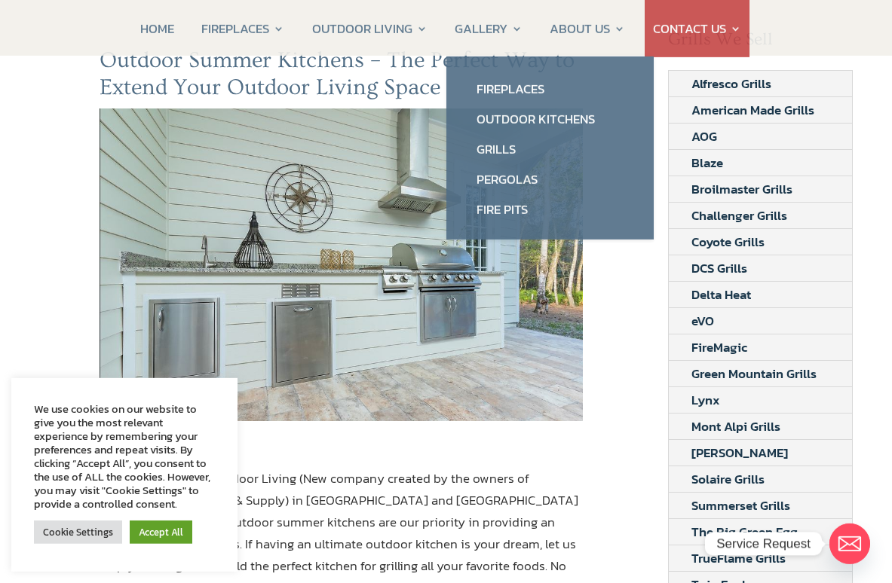
scroll to position [155, 0]
click at [580, 124] on link "Outdoor Kitchens" at bounding box center [549, 119] width 177 height 30
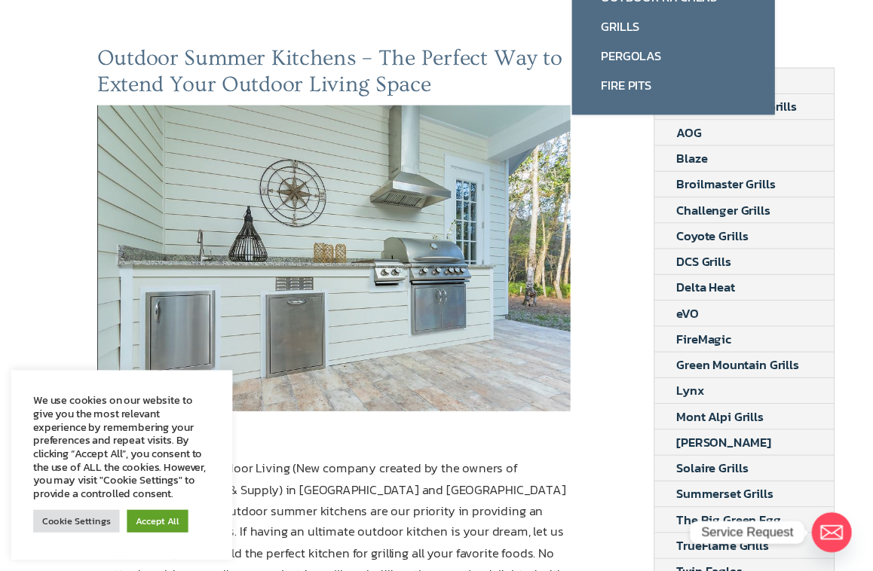
scroll to position [207, 5]
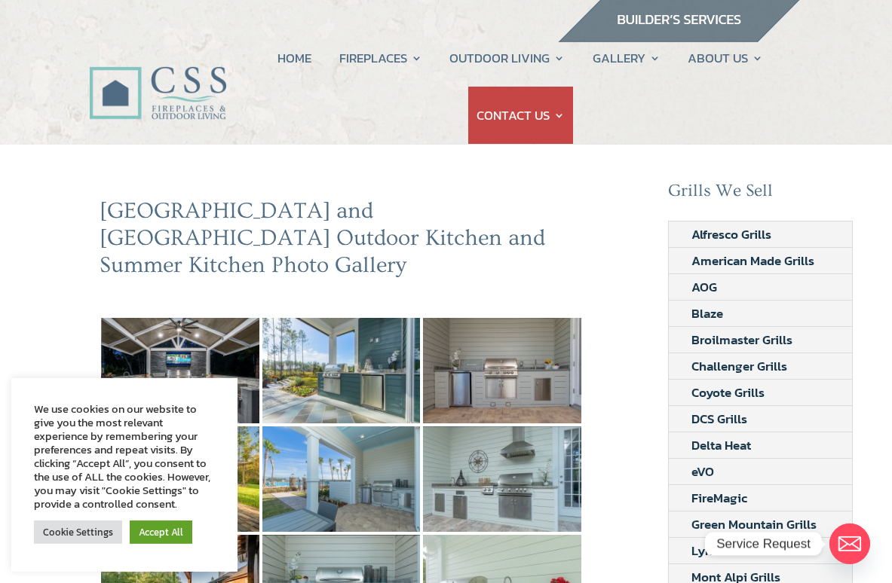
click at [242, 328] on img at bounding box center [180, 371] width 158 height 106
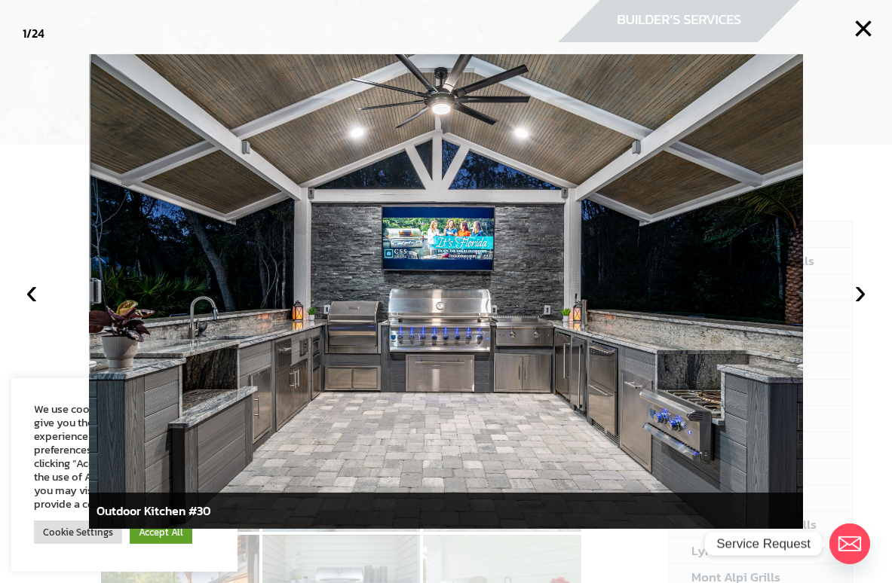
click at [851, 290] on button "›" at bounding box center [859, 291] width 33 height 33
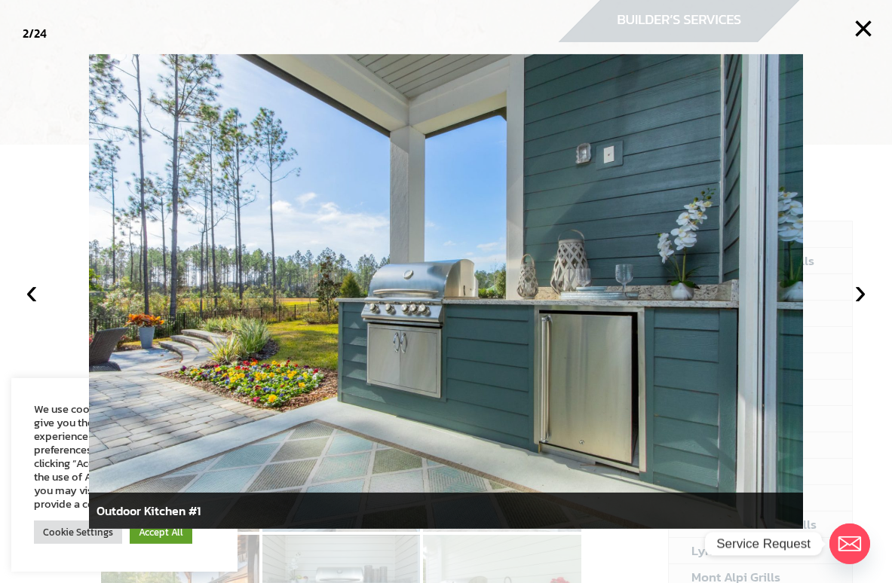
click at [851, 298] on button "›" at bounding box center [859, 291] width 33 height 33
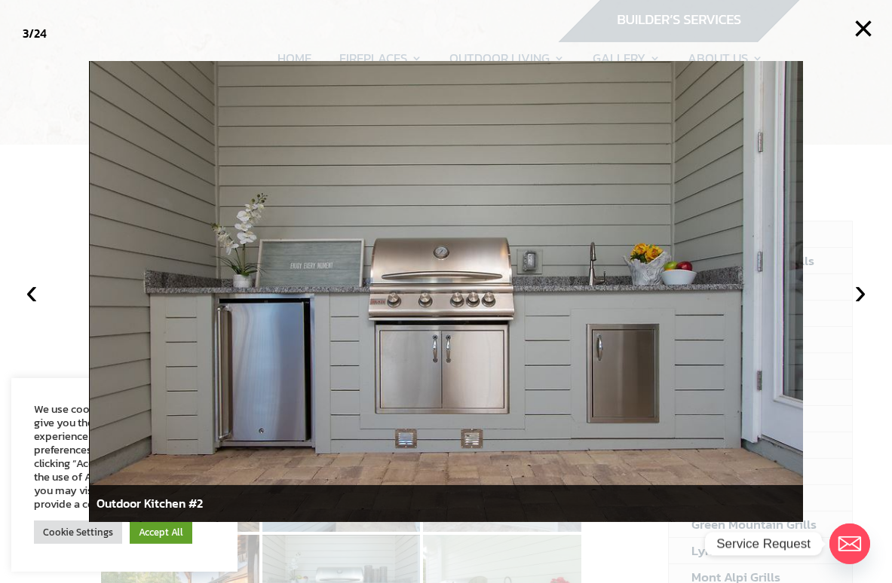
click at [851, 297] on button "›" at bounding box center [859, 291] width 33 height 33
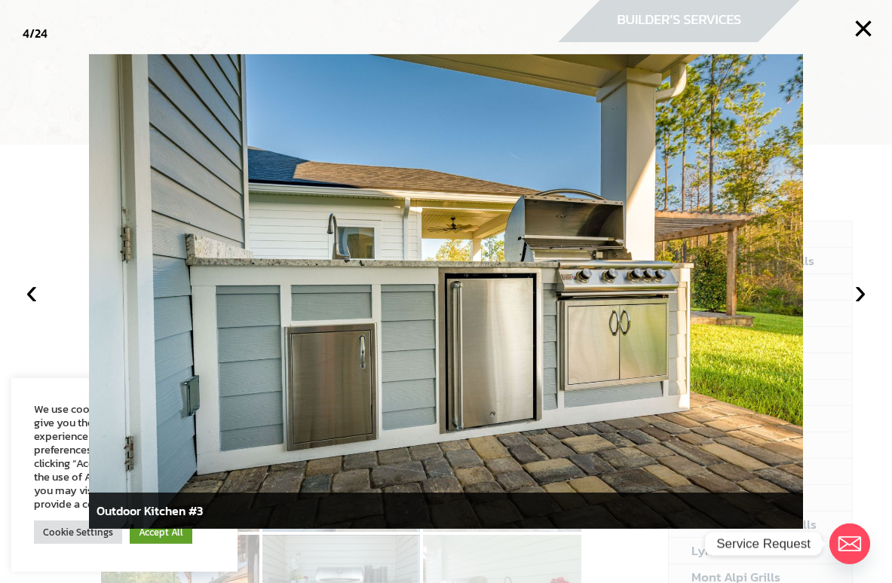
click at [851, 308] on button "›" at bounding box center [859, 291] width 33 height 33
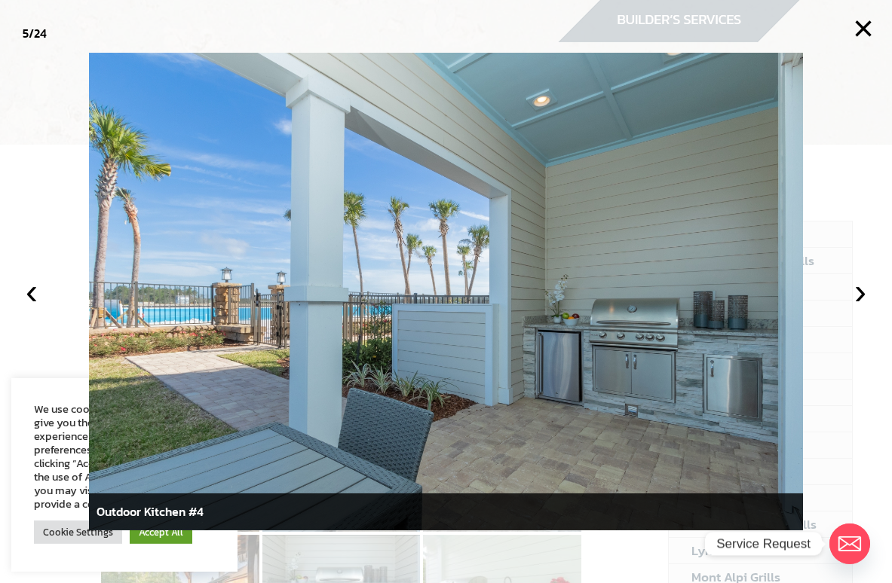
click at [851, 297] on button "›" at bounding box center [859, 291] width 33 height 33
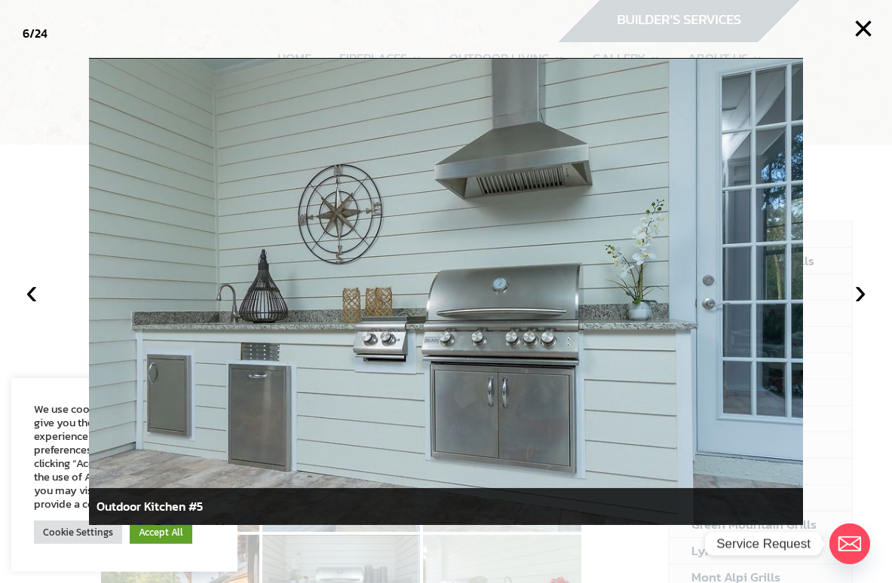
click at [851, 288] on button "›" at bounding box center [859, 291] width 33 height 33
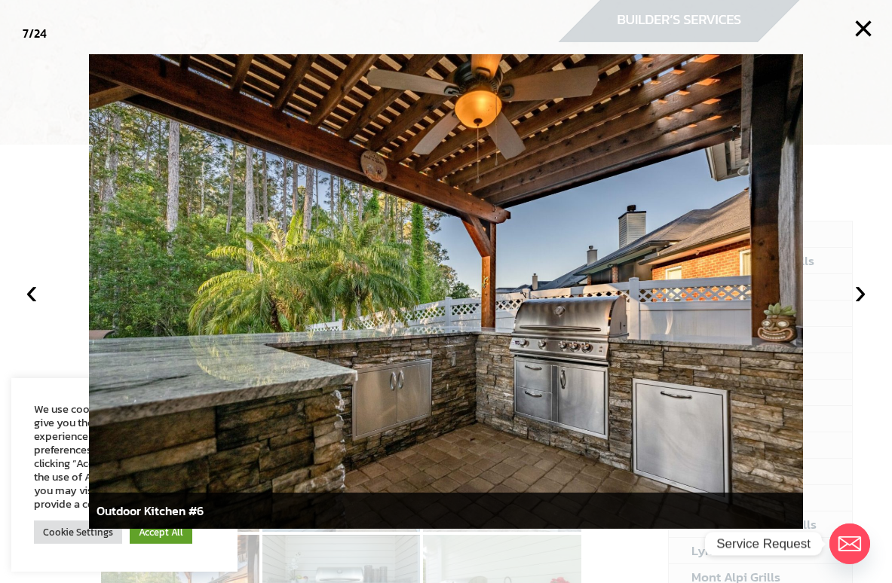
click at [851, 296] on button "›" at bounding box center [859, 291] width 33 height 33
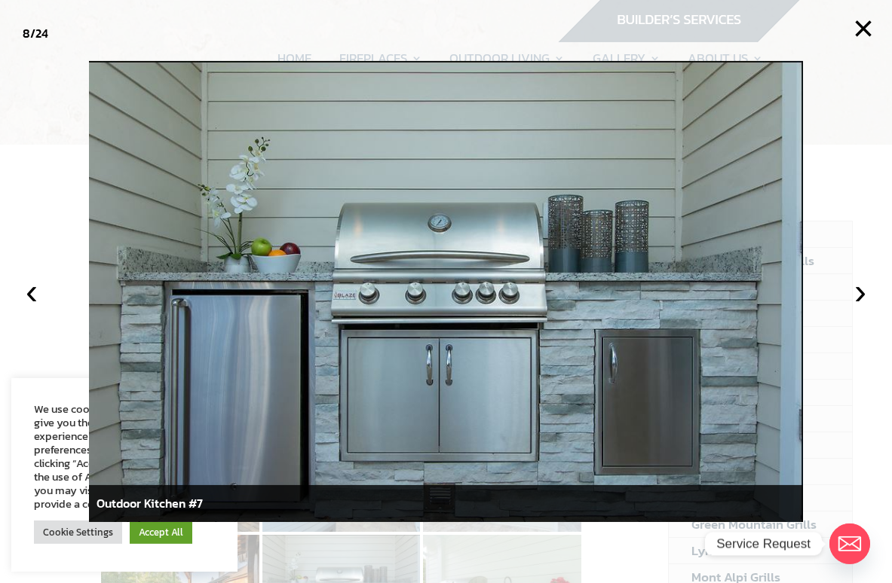
click at [851, 295] on button "›" at bounding box center [859, 291] width 33 height 33
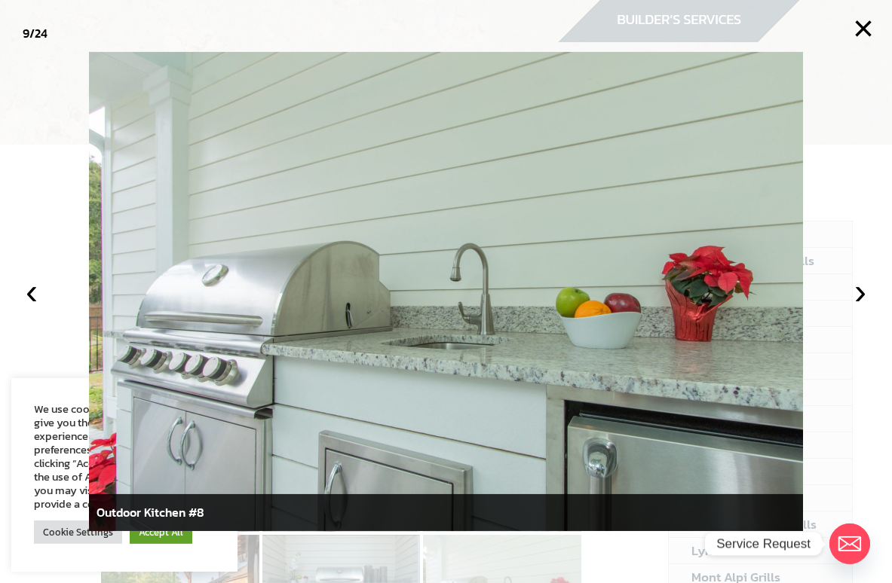
click at [851, 297] on button "›" at bounding box center [859, 291] width 33 height 33
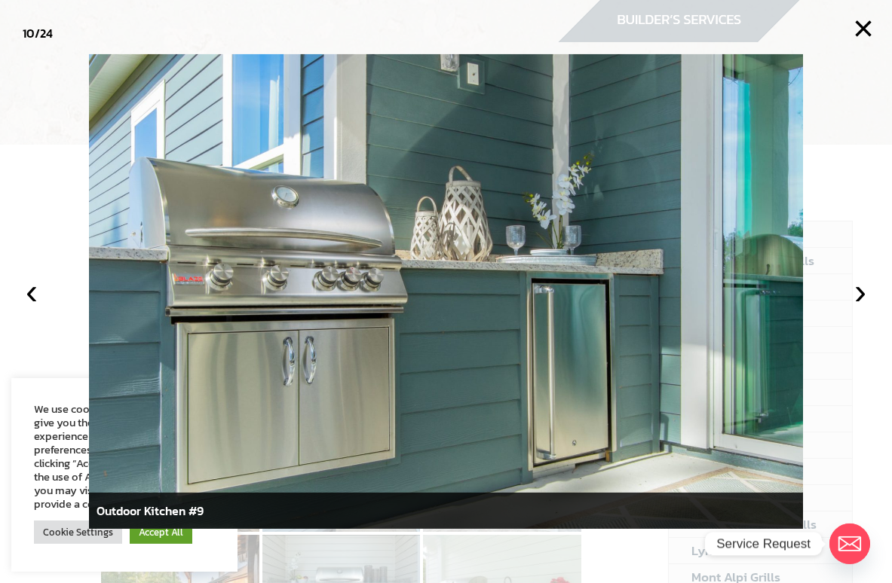
click at [851, 297] on button "›" at bounding box center [859, 291] width 33 height 33
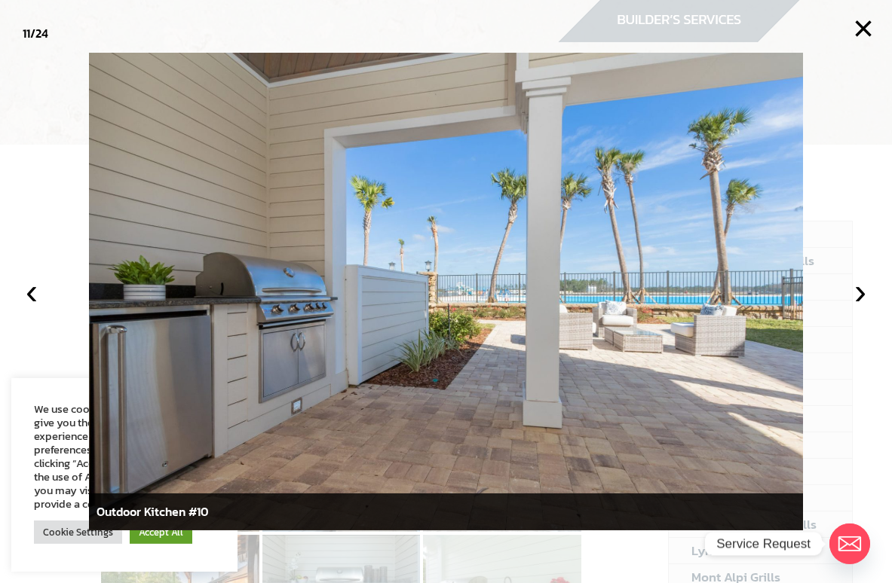
click at [851, 301] on button "›" at bounding box center [859, 291] width 33 height 33
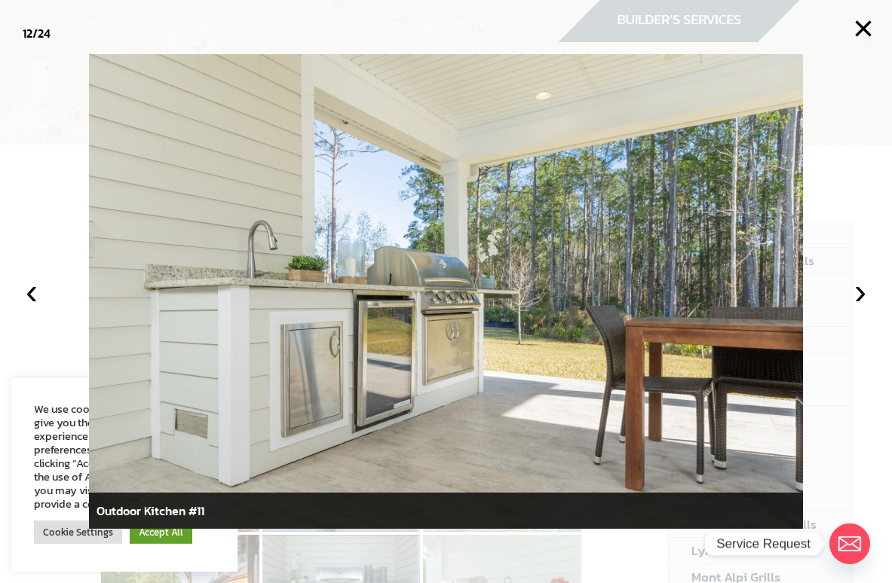
click at [851, 292] on button "›" at bounding box center [859, 291] width 33 height 33
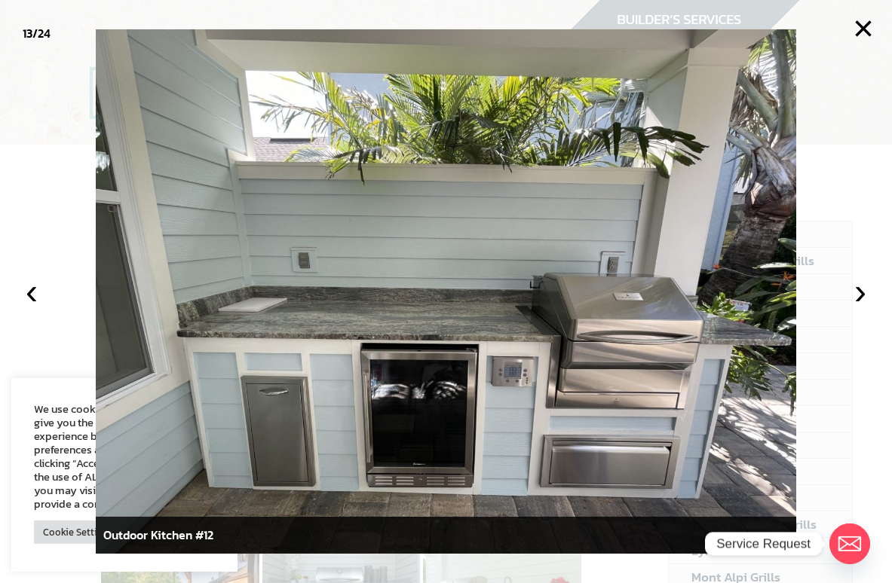
click at [851, 302] on button "›" at bounding box center [859, 291] width 33 height 33
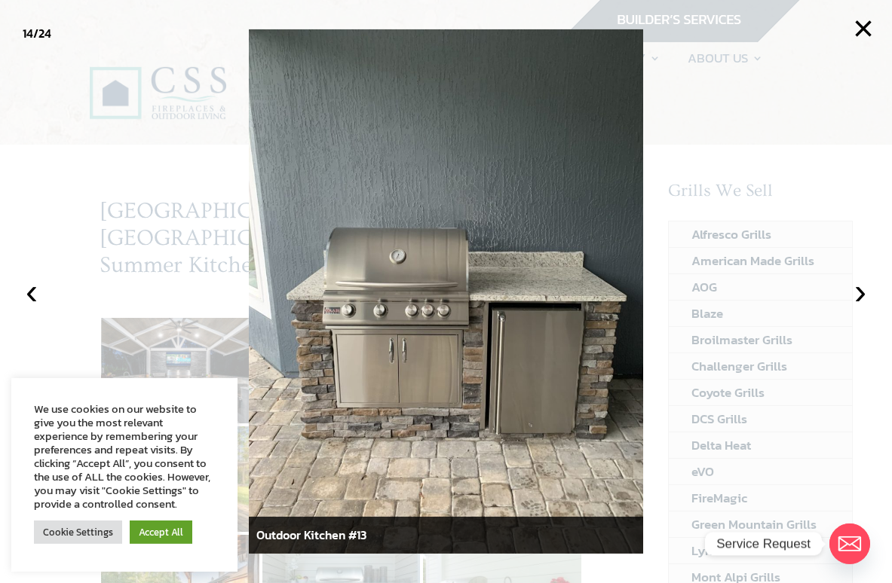
click at [851, 298] on button "›" at bounding box center [859, 291] width 33 height 33
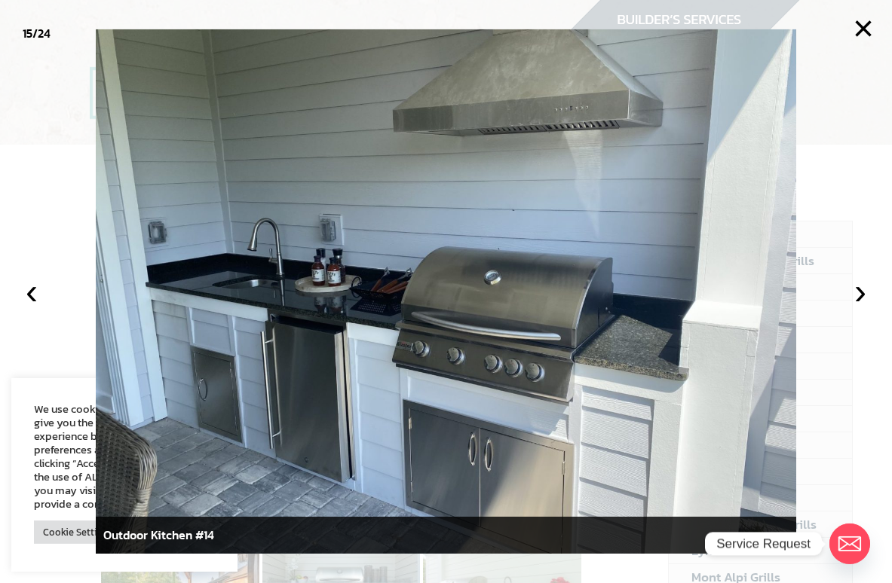
click at [851, 288] on button "›" at bounding box center [859, 291] width 33 height 33
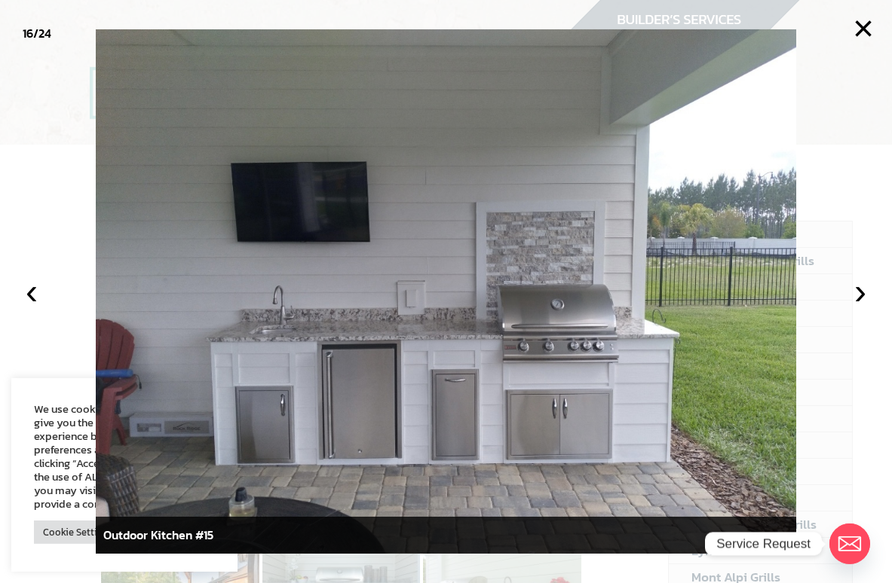
click at [851, 289] on button "›" at bounding box center [859, 291] width 33 height 33
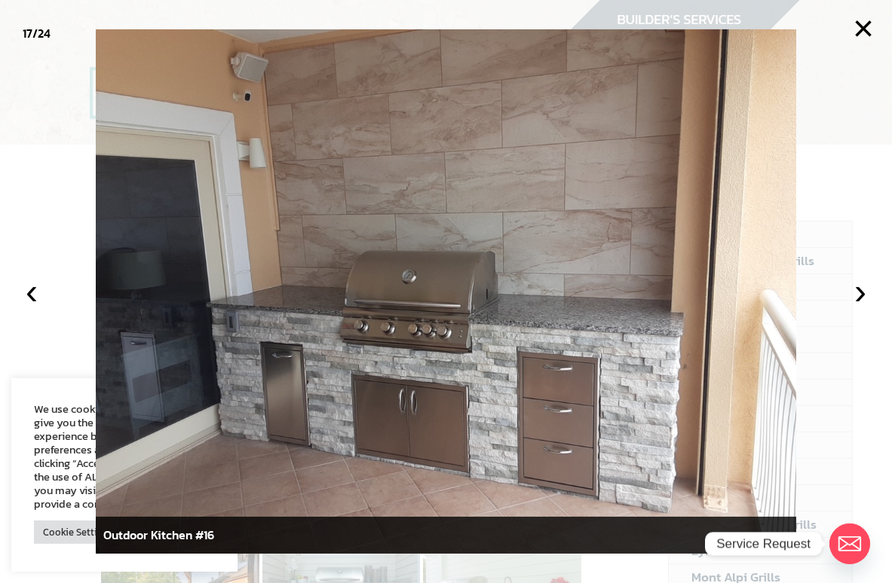
click at [851, 300] on button "›" at bounding box center [859, 291] width 33 height 33
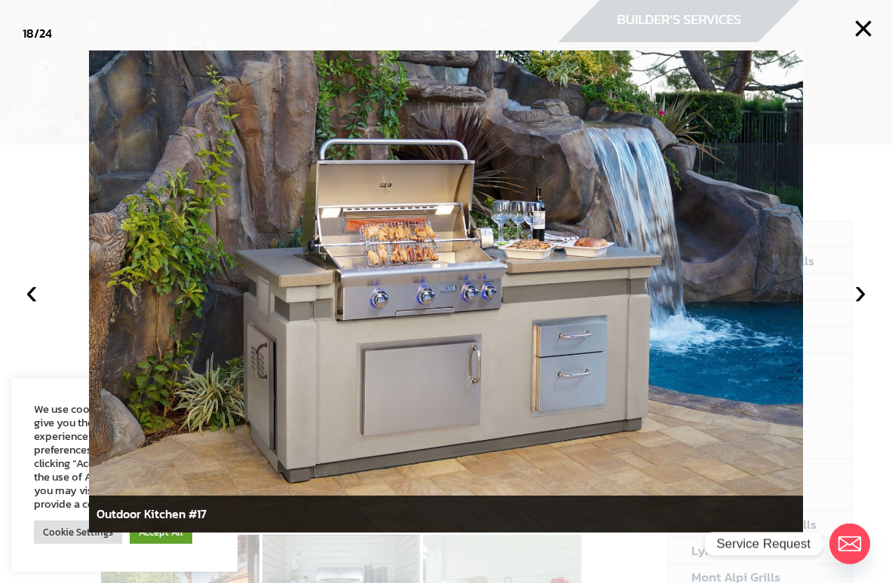
click at [851, 298] on button "›" at bounding box center [859, 291] width 33 height 33
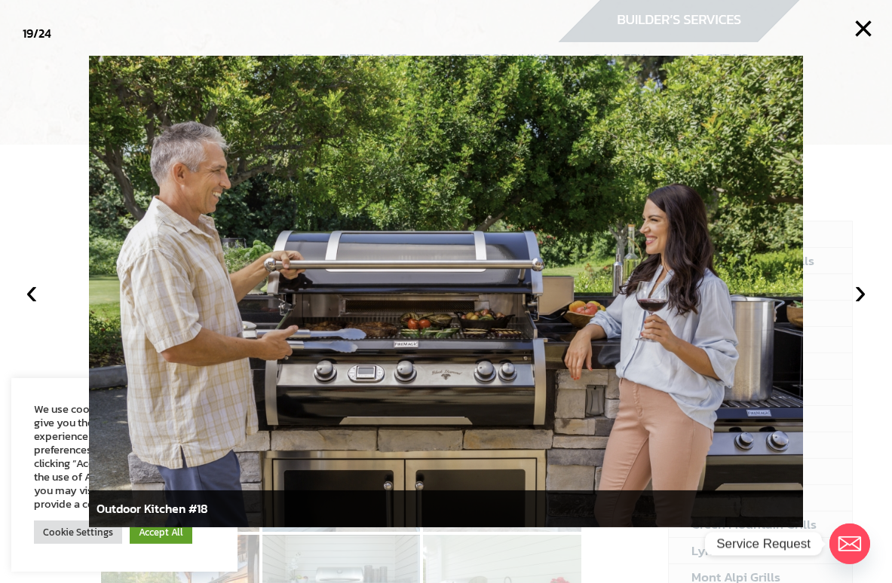
click at [851, 298] on button "›" at bounding box center [859, 291] width 33 height 33
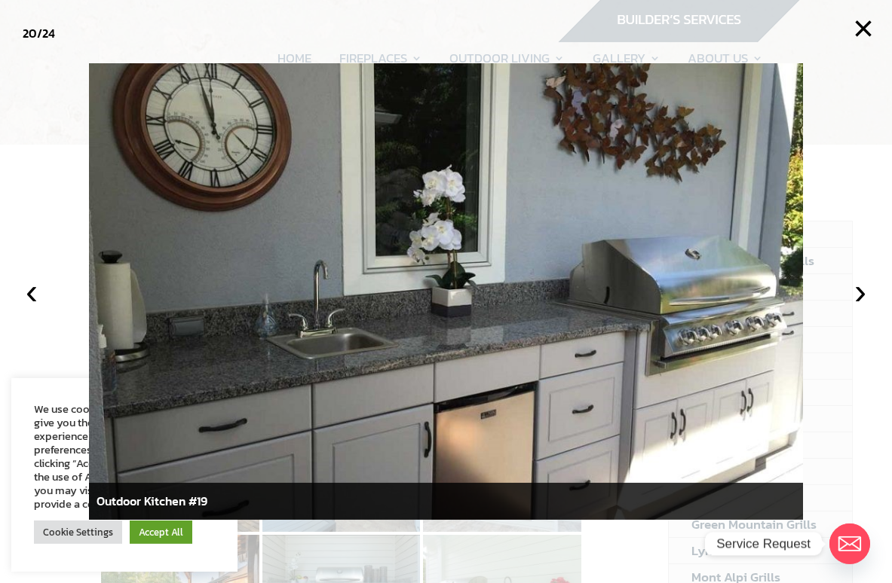
click at [851, 292] on button "›" at bounding box center [859, 291] width 33 height 33
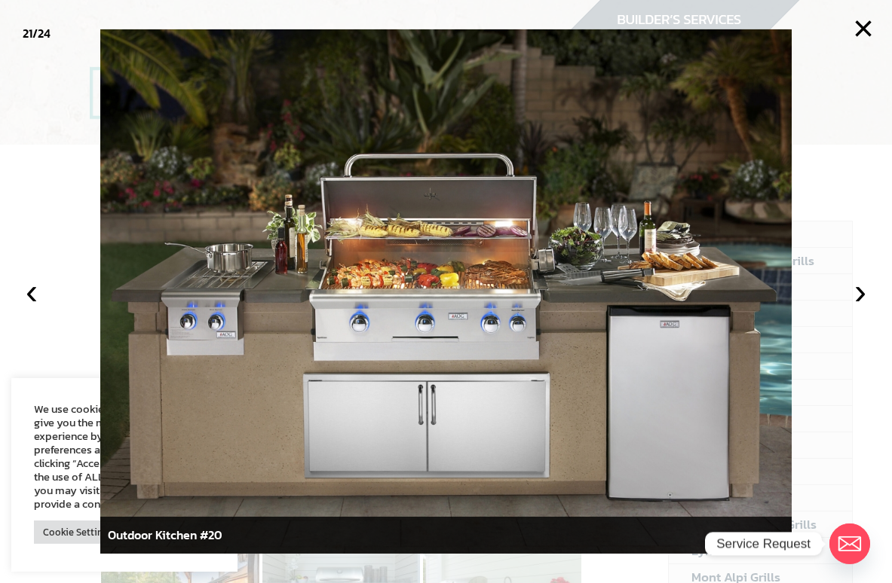
click at [851, 286] on button "›" at bounding box center [859, 291] width 33 height 33
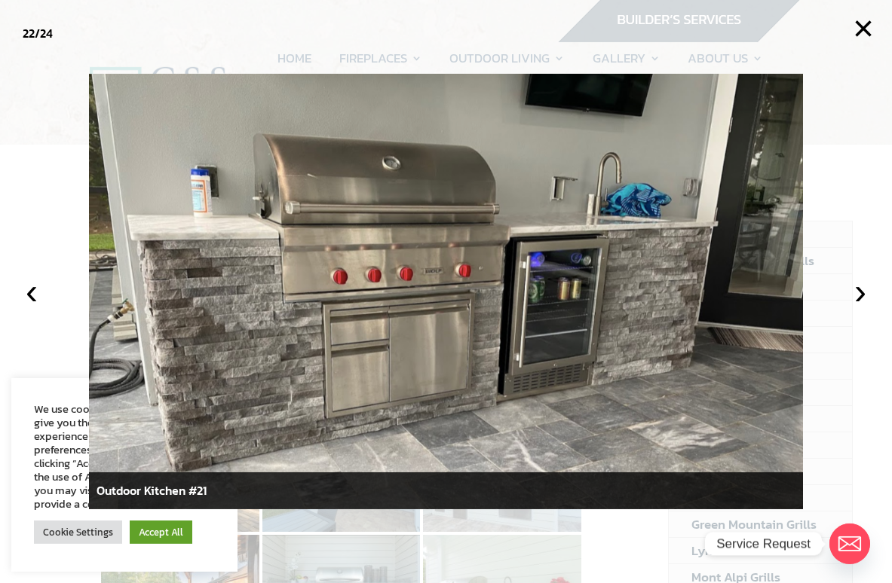
click at [851, 293] on button "›" at bounding box center [859, 291] width 33 height 33
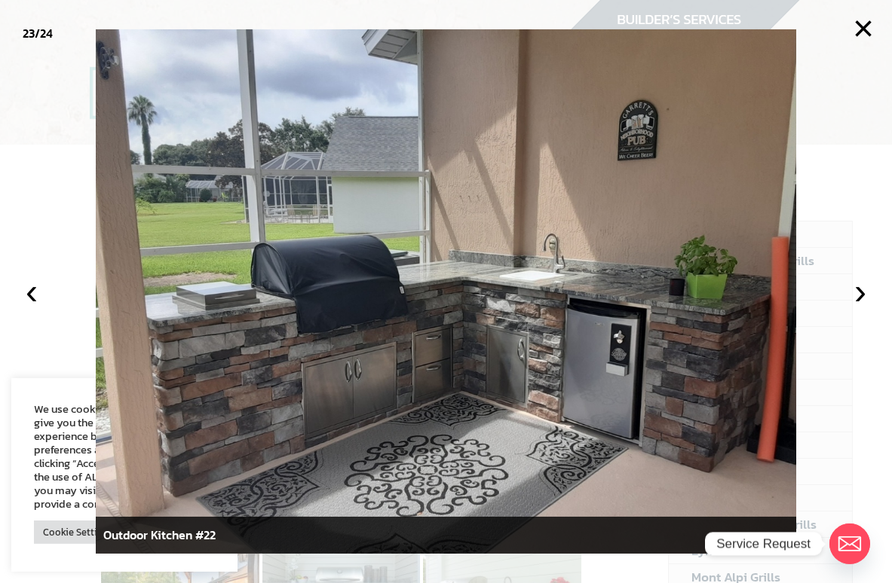
click at [851, 308] on button "›" at bounding box center [859, 291] width 33 height 33
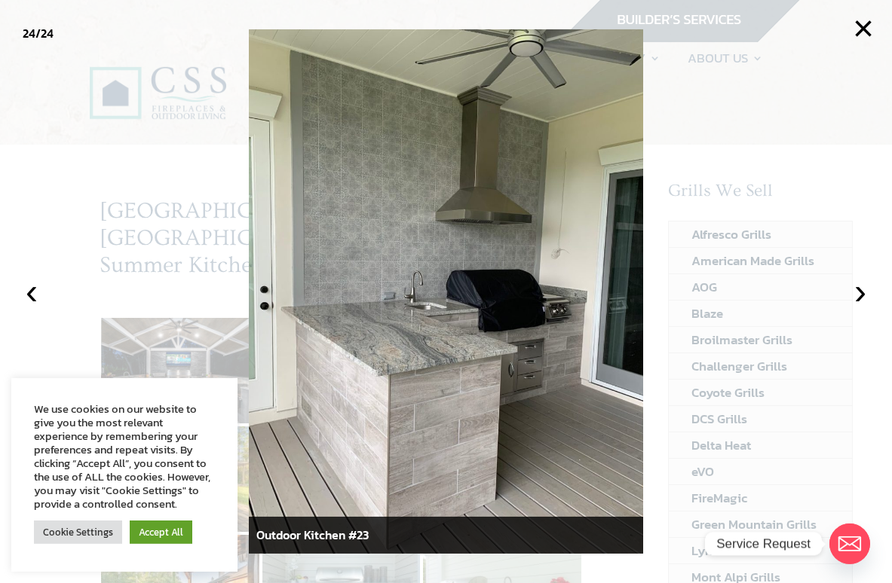
click at [851, 290] on button "›" at bounding box center [859, 291] width 33 height 33
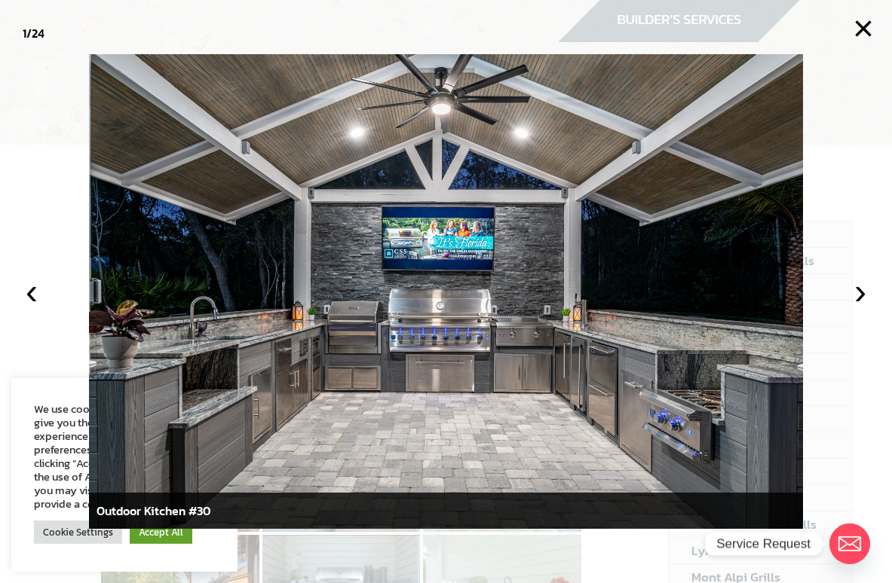
click at [851, 38] on button "×" at bounding box center [862, 28] width 33 height 33
